Goal: Task Accomplishment & Management: Manage account settings

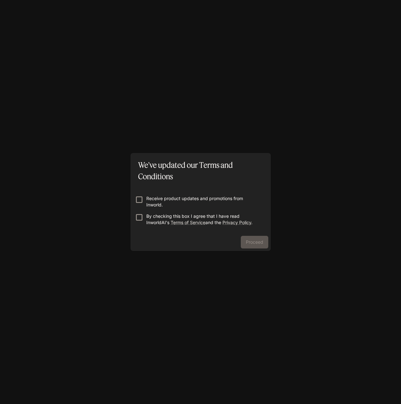
click at [157, 199] on p "Receive product updates and promotions from Inworld." at bounding box center [203, 201] width 114 height 13
click at [158, 199] on p "Receive product updates and promotions from Inworld." at bounding box center [203, 201] width 114 height 13
drag, startPoint x: 153, startPoint y: 219, endPoint x: 165, endPoint y: 221, distance: 12.6
click at [153, 219] on p "By checking this box I agree that I have read InworldAI's Terms of Service and …" at bounding box center [203, 219] width 114 height 13
click at [252, 235] on div "Receive product updates and promotions from Inworld. By checking this box I agr…" at bounding box center [200, 209] width 140 height 54
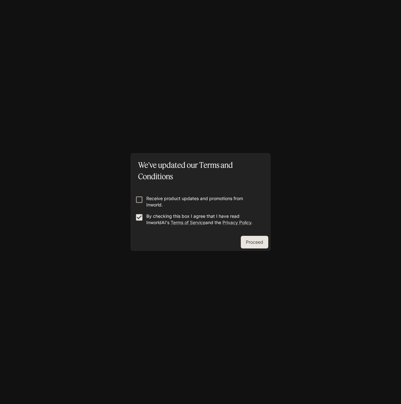
click at [252, 237] on button "Proceed" at bounding box center [254, 242] width 27 height 13
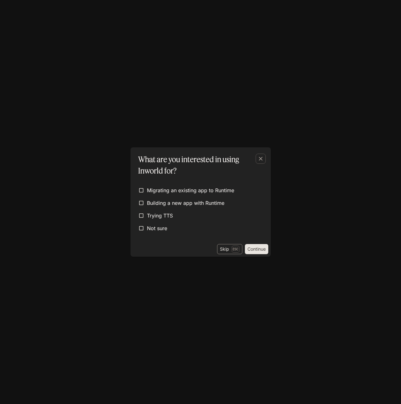
click at [230, 251] on button "Skip Esc" at bounding box center [229, 249] width 25 height 10
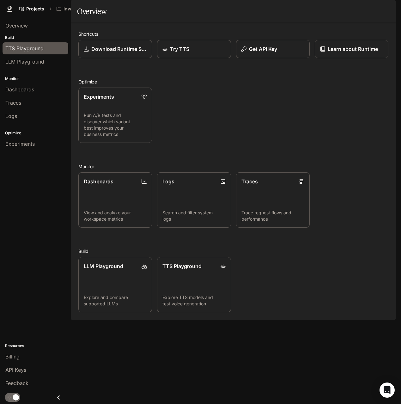
click at [52, 47] on div "TTS Playground" at bounding box center [35, 49] width 60 height 8
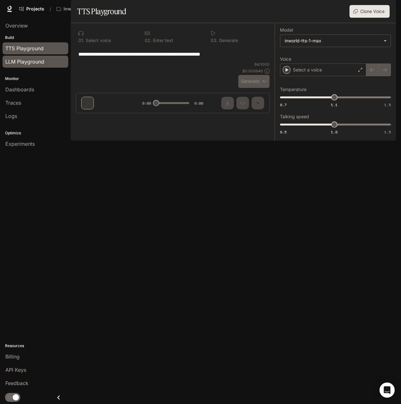
click at [37, 62] on span "LLM Playground" at bounding box center [24, 62] width 39 height 8
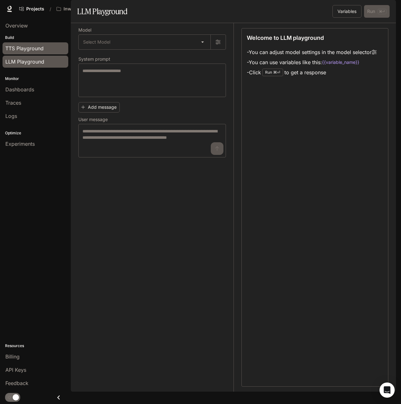
click at [41, 52] on span "TTS Playground" at bounding box center [24, 49] width 38 height 8
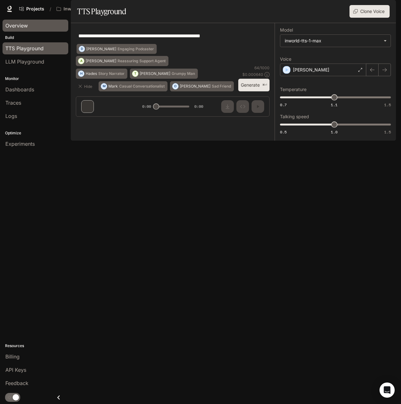
click at [33, 27] on div "Overview" at bounding box center [35, 26] width 60 height 8
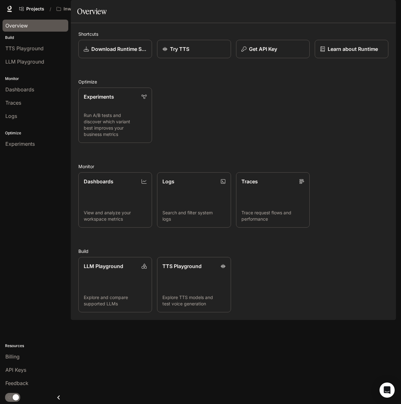
click at [392, 7] on button "button" at bounding box center [386, 9] width 13 height 13
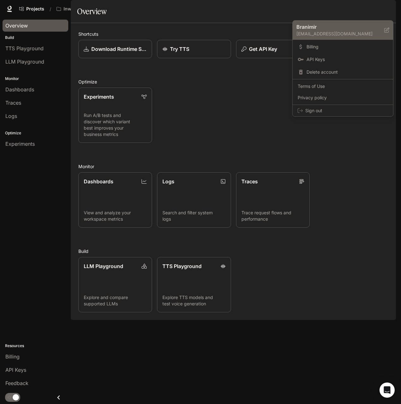
click at [376, 33] on p "branimir.trkes@nanobit.com" at bounding box center [340, 34] width 88 height 6
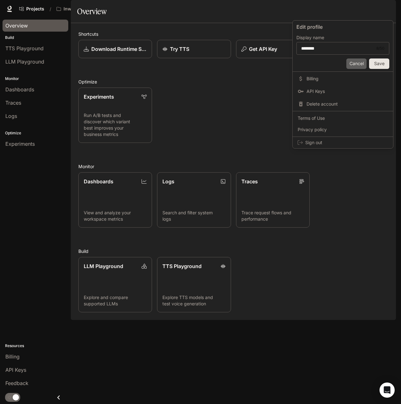
click at [350, 63] on button "Cancel" at bounding box center [356, 63] width 20 height 10
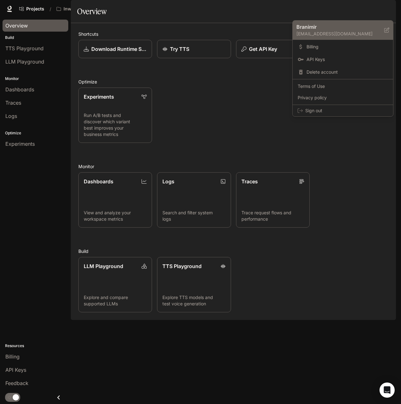
click at [363, 29] on p "Branimir" at bounding box center [335, 27] width 78 height 8
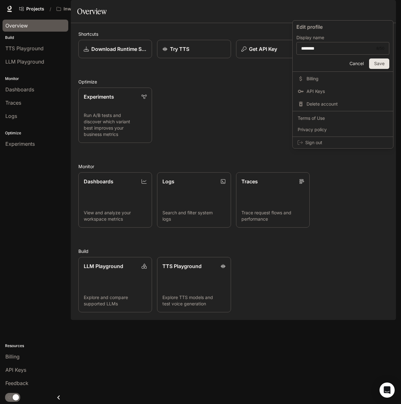
click at [367, 59] on div "Cancel Save" at bounding box center [342, 62] width 93 height 13
click at [362, 64] on button "Cancel" at bounding box center [356, 63] width 20 height 10
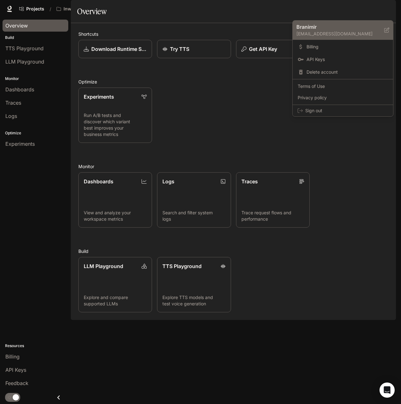
click at [388, 29] on icon at bounding box center [386, 29] width 5 height 5
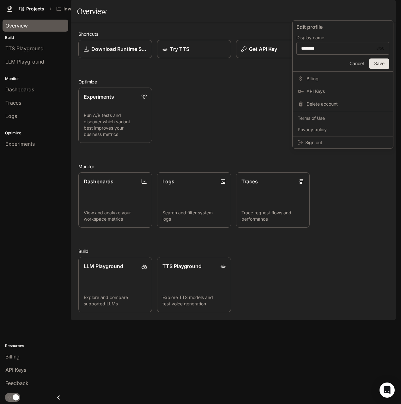
click at [358, 60] on button "Cancel" at bounding box center [356, 63] width 20 height 10
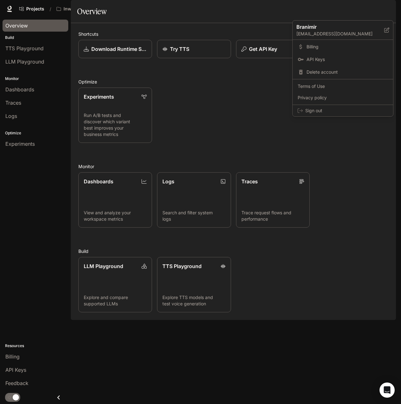
click at [254, 37] on div at bounding box center [200, 202] width 401 height 404
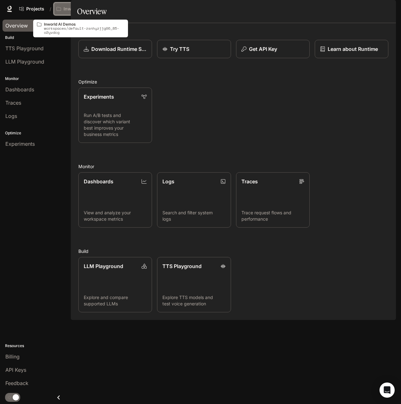
click at [70, 8] on p "Inworld AI Demos" at bounding box center [80, 8] width 35 height 5
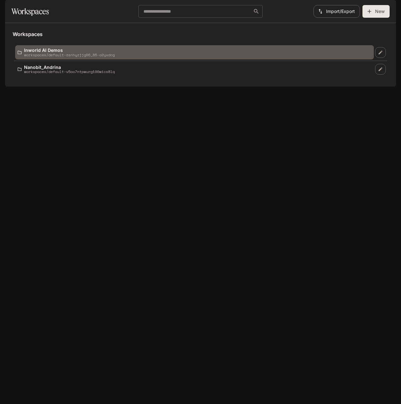
click at [55, 52] on p "Inworld AI Demos" at bounding box center [69, 50] width 91 height 5
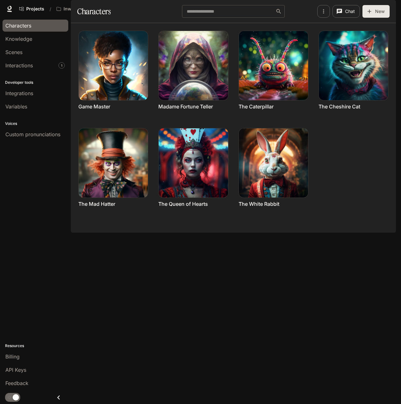
click at [382, 6] on button "button" at bounding box center [386, 9] width 13 height 13
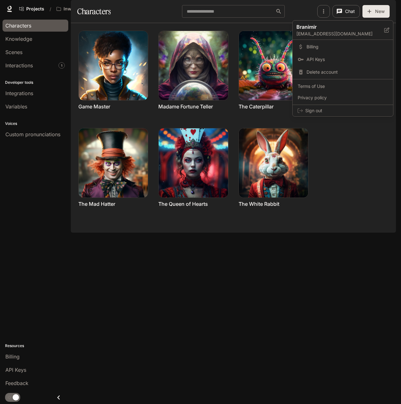
click at [59, 310] on div at bounding box center [200, 202] width 401 height 404
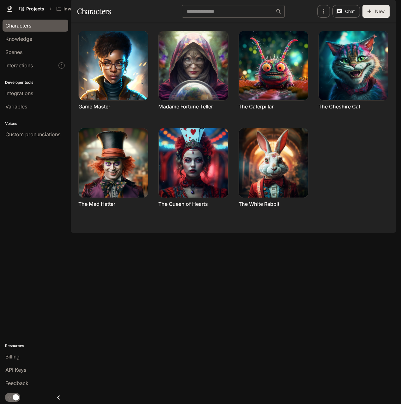
click at [387, 6] on img "button" at bounding box center [386, 8] width 9 height 9
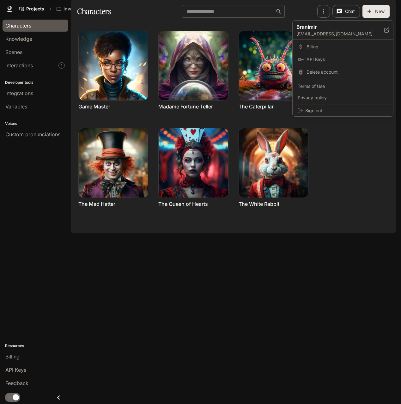
click at [137, 14] on div at bounding box center [200, 202] width 401 height 404
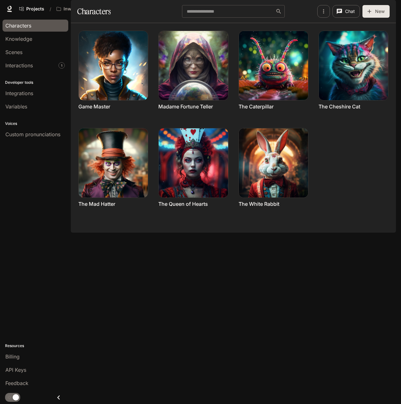
click at [396, 7] on div "Projects / Inworld AI Demos Character Studio Character Studio Runtime Runtime D…" at bounding box center [200, 9] width 401 height 18
click at [393, 9] on button "button" at bounding box center [386, 9] width 13 height 13
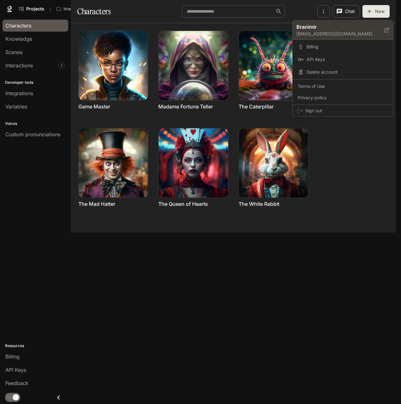
click at [338, 33] on p "branimir.trkes@nanobit.com" at bounding box center [340, 34] width 88 height 6
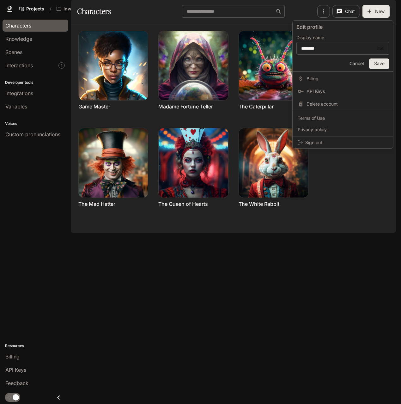
click at [377, 13] on div at bounding box center [200, 202] width 401 height 404
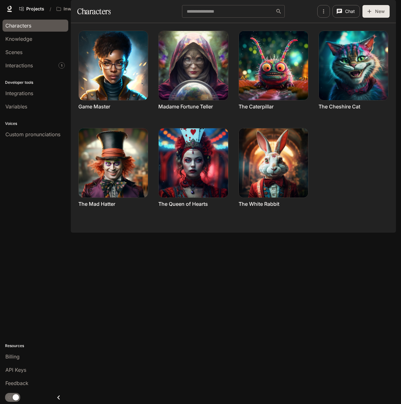
click at [381, 13] on div "Edit profile Display name ******** 8 / 50 ​ Cancel Save Billing API Keys Delete…" at bounding box center [200, 202] width 401 height 404
click at [383, 12] on img "button" at bounding box center [386, 8] width 9 height 9
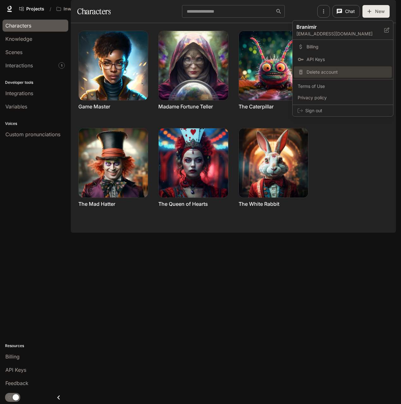
click at [317, 73] on span "Delete account" at bounding box center [346, 72] width 81 height 6
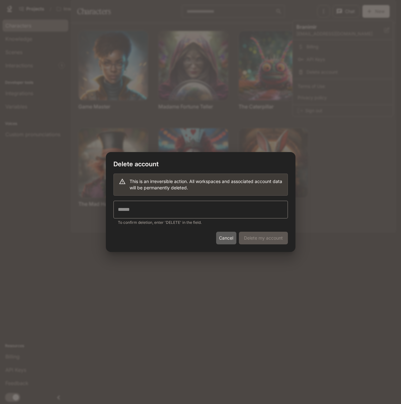
click at [219, 240] on button "Cancel" at bounding box center [226, 237] width 20 height 13
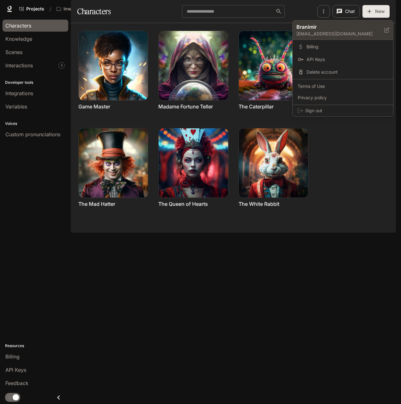
click at [342, 27] on p "Branimir" at bounding box center [335, 27] width 78 height 8
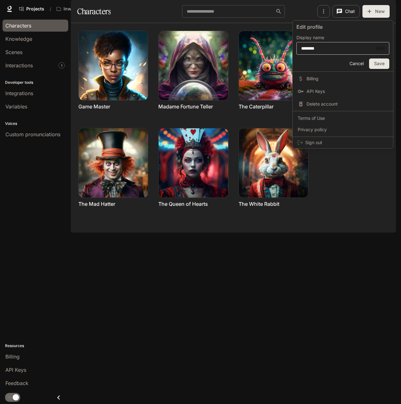
drag, startPoint x: 312, startPoint y: 39, endPoint x: 313, endPoint y: 45, distance: 6.1
click at [312, 39] on p "Display name" at bounding box center [310, 37] width 28 height 4
click at [329, 47] on input "********" at bounding box center [337, 48] width 81 height 6
click at [373, 62] on button "Save" at bounding box center [379, 63] width 20 height 10
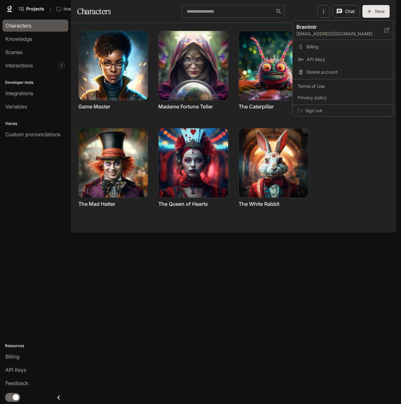
click at [20, 357] on div at bounding box center [200, 202] width 401 height 404
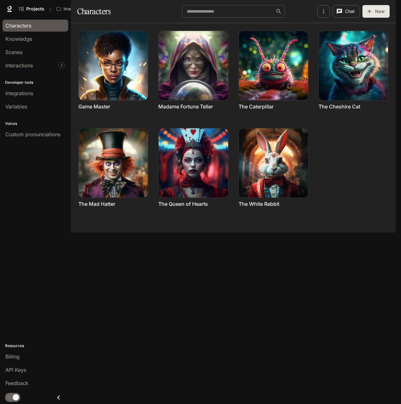
click at [15, 357] on span "Billing" at bounding box center [12, 356] width 14 height 8
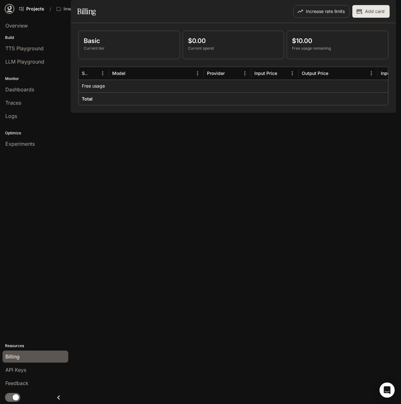
click at [10, 5] on link at bounding box center [9, 8] width 9 height 9
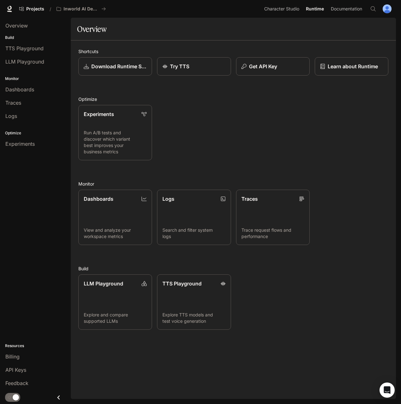
click at [385, 11] on img "button" at bounding box center [386, 8] width 9 height 9
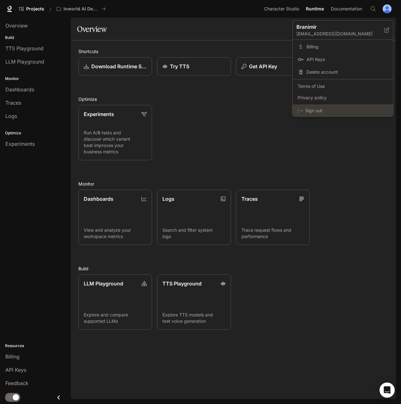
click at [306, 111] on span "Sign out" at bounding box center [346, 110] width 83 height 6
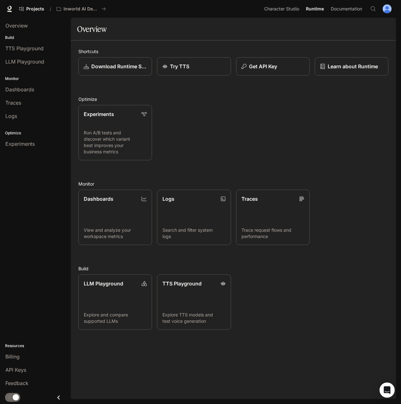
click at [384, 8] on img "button" at bounding box center [386, 8] width 9 height 9
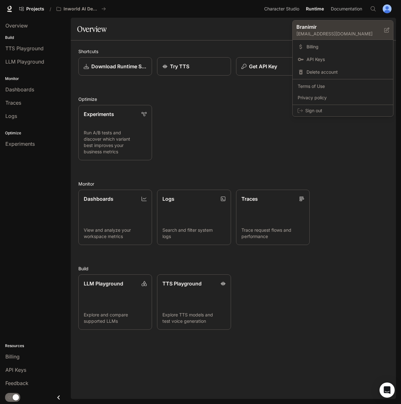
click at [386, 31] on icon at bounding box center [386, 29] width 5 height 5
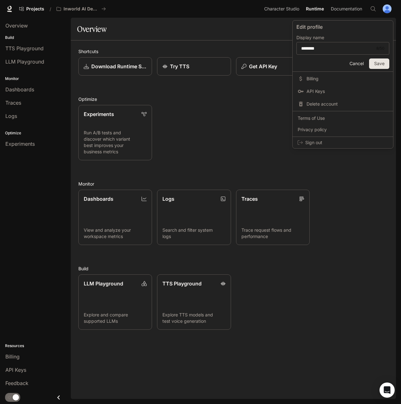
click at [359, 59] on button "Cancel" at bounding box center [356, 63] width 20 height 10
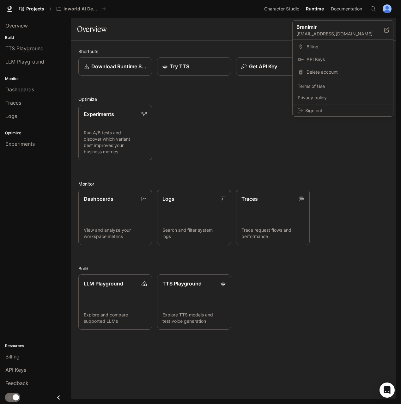
click at [244, 113] on div at bounding box center [200, 202] width 401 height 404
click at [384, 5] on img "button" at bounding box center [386, 8] width 9 height 9
click at [28, 19] on div at bounding box center [200, 202] width 401 height 404
click at [7, 10] on icon at bounding box center [9, 9] width 6 height 6
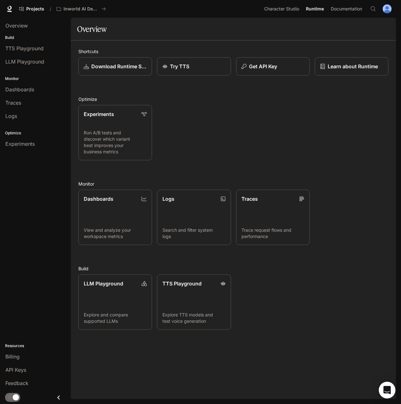
click at [389, 391] on icon "Open Intercom Messenger" at bounding box center [386, 390] width 7 height 8
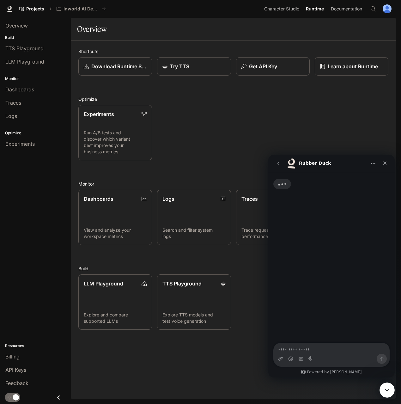
click at [308, 352] on textarea "Ask a question…" at bounding box center [331, 348] width 116 height 11
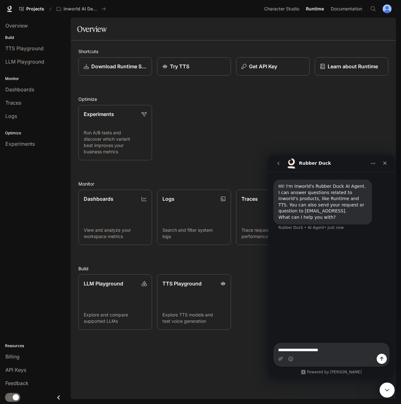
type textarea "**********"
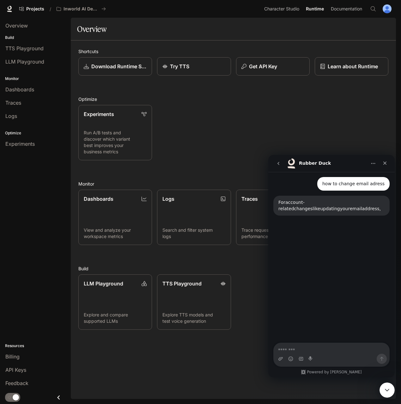
scroll to position [59, 0]
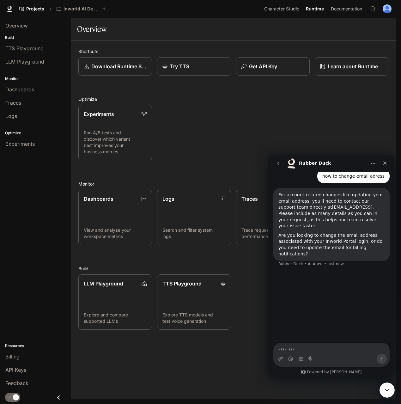
click at [332, 208] on link "[EMAIL_ADDRESS]" at bounding box center [352, 206] width 40 height 5
drag, startPoint x: 310, startPoint y: 208, endPoint x: 350, endPoint y: 207, distance: 40.1
click at [350, 207] on div "For account-related changes like updating your email address, you'll need to co…" at bounding box center [331, 210] width 106 height 37
copy div "[EMAIL_ADDRESS]"
click at [389, 164] on div "Close" at bounding box center [384, 162] width 11 height 11
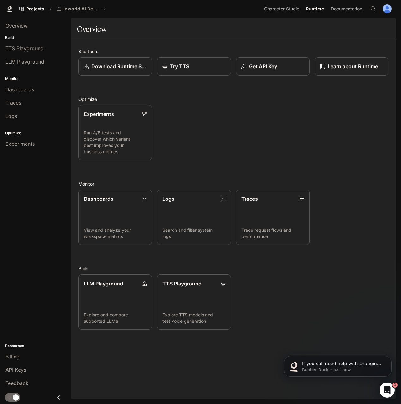
scroll to position [18, 0]
